Goal: Consume media (video, audio): Consume media (video, audio)

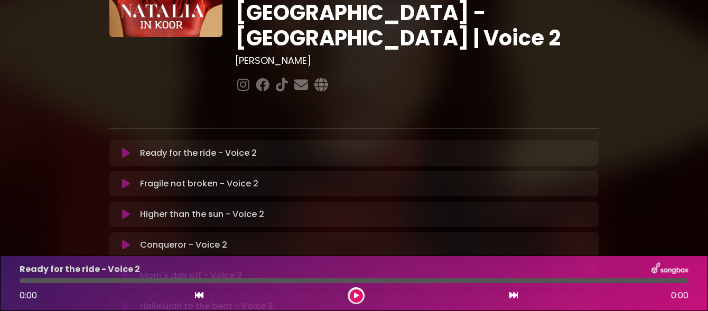
scroll to position [114, 0]
click at [124, 148] on icon at bounding box center [126, 153] width 8 height 11
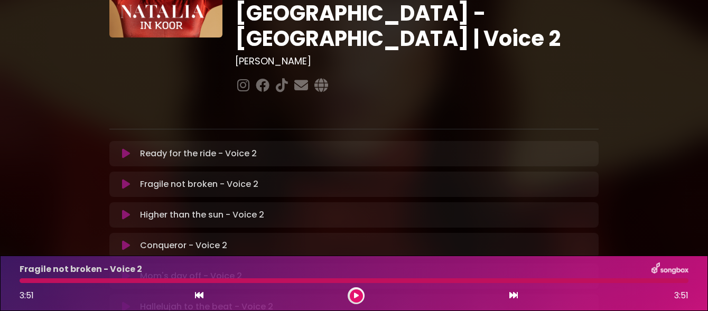
click at [27, 282] on div at bounding box center [354, 280] width 669 height 5
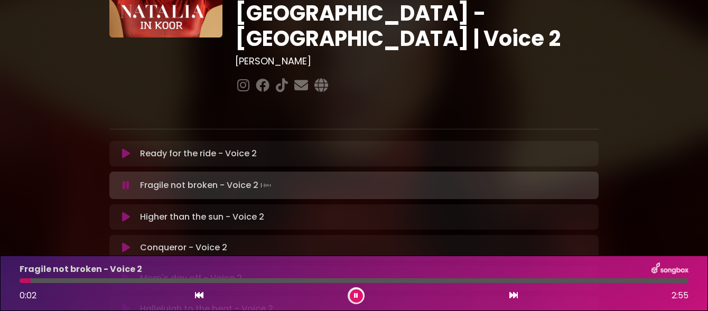
click at [126, 148] on icon at bounding box center [126, 153] width 8 height 11
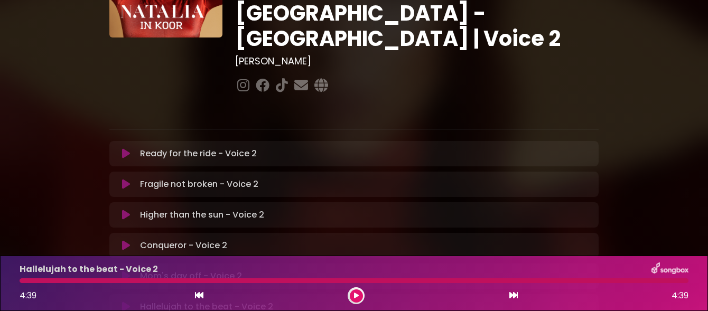
click at [660, 282] on div at bounding box center [354, 280] width 669 height 5
click at [672, 279] on div at bounding box center [354, 280] width 669 height 5
click at [662, 281] on div at bounding box center [354, 280] width 669 height 5
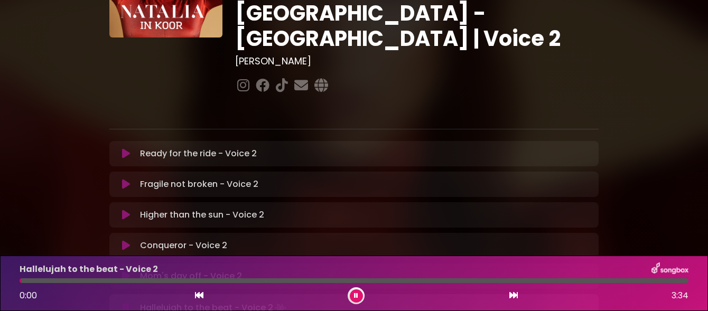
click at [202, 302] on button at bounding box center [199, 296] width 10 height 14
click at [66, 281] on div at bounding box center [354, 280] width 669 height 5
click at [280, 281] on div at bounding box center [354, 280] width 669 height 5
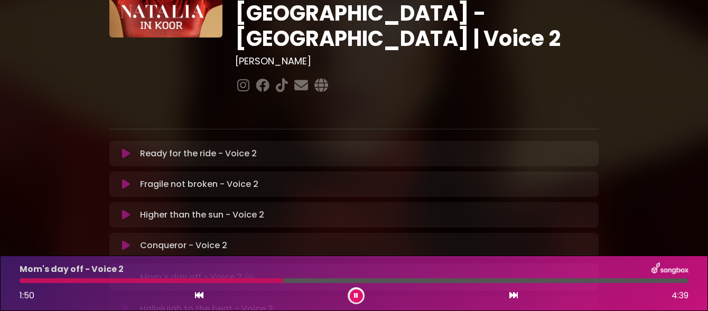
click at [469, 281] on div at bounding box center [354, 280] width 669 height 5
click at [640, 283] on div at bounding box center [354, 280] width 669 height 5
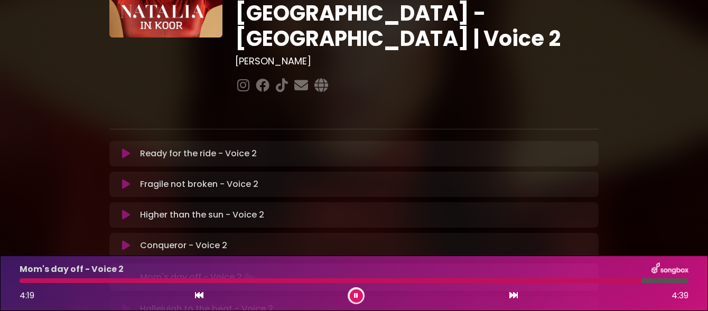
click at [657, 282] on div at bounding box center [354, 280] width 669 height 5
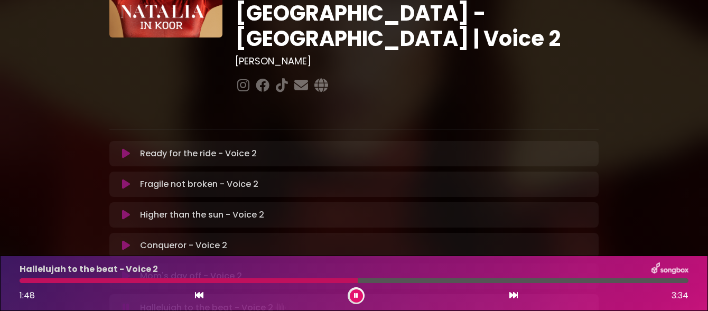
click at [356, 295] on icon at bounding box center [356, 296] width 4 height 6
